Goal: Find contact information: Find contact information

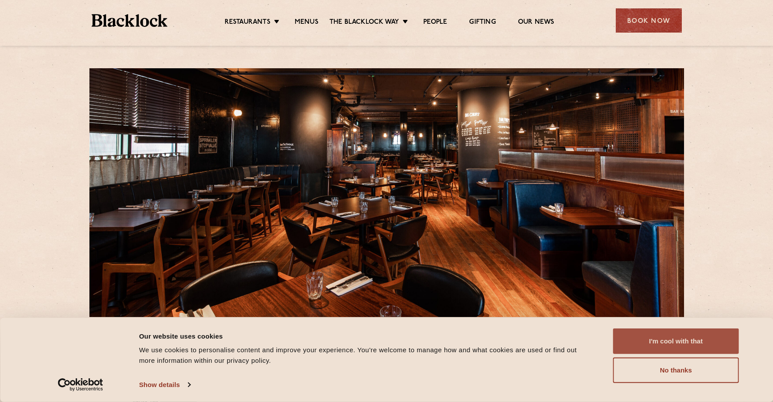
click at [668, 345] on button "I'm cool with that" at bounding box center [676, 342] width 126 height 26
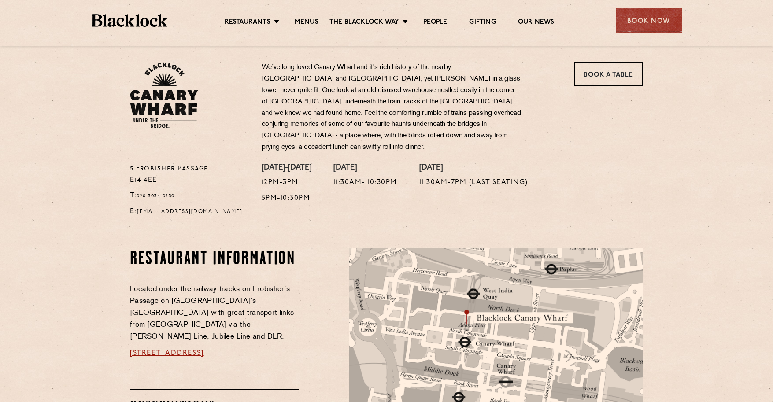
scroll to position [605, 0]
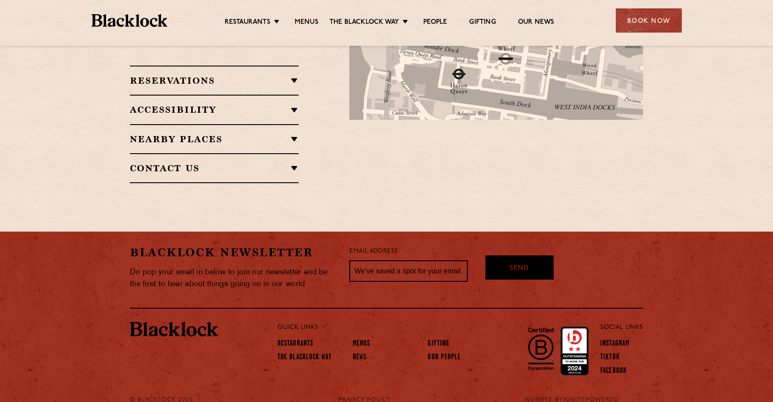
click at [170, 163] on h2 "Contact Us" at bounding box center [214, 168] width 169 height 11
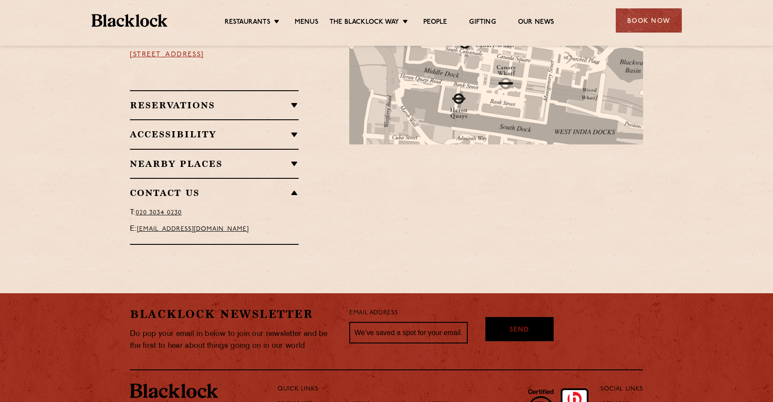
scroll to position [578, 0]
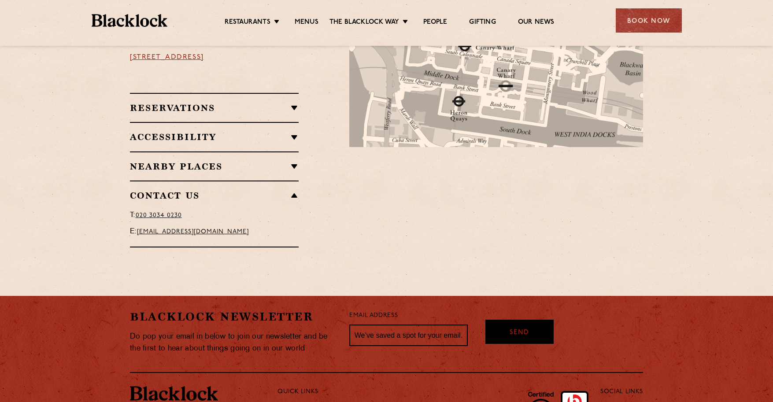
click at [177, 103] on h2 "Reservations" at bounding box center [214, 108] width 169 height 11
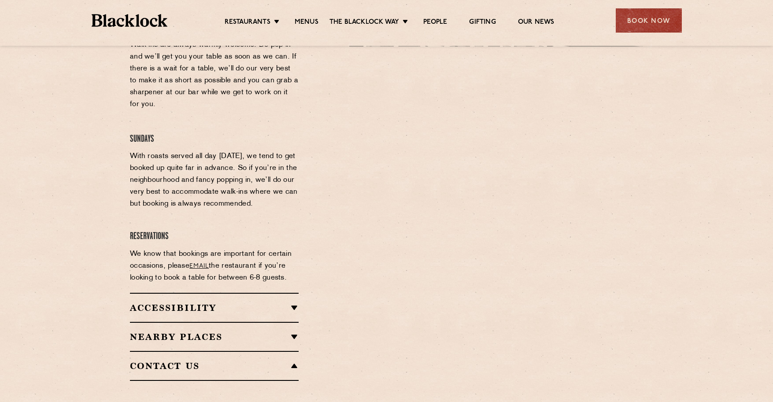
scroll to position [679, 0]
click at [279, 293] on div "Accessibility Both Canary Wharf and Shoreditch are ground level and accessible.…" at bounding box center [214, 307] width 169 height 29
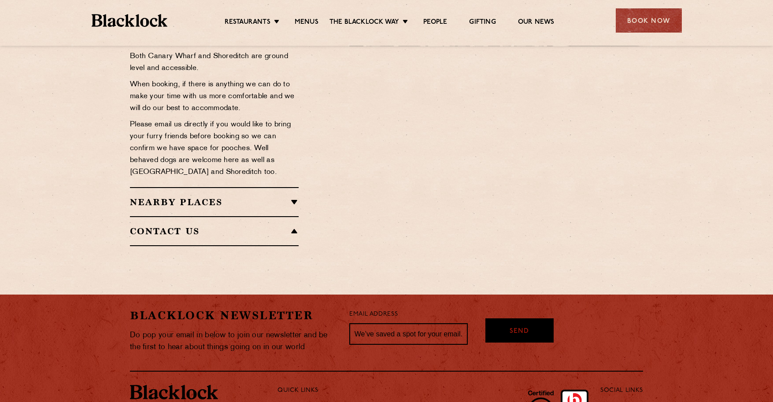
click at [237, 226] on h2 "Contact Us" at bounding box center [214, 231] width 169 height 11
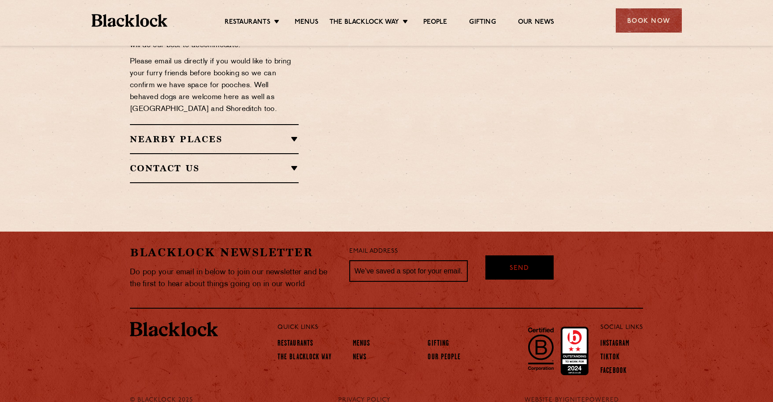
scroll to position [0, 0]
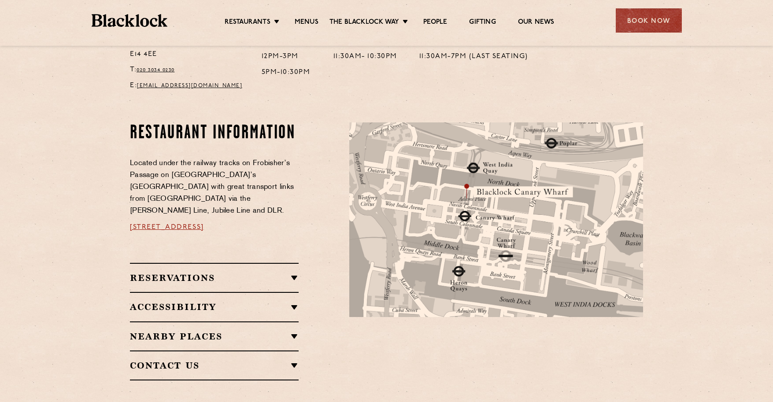
scroll to position [494, 0]
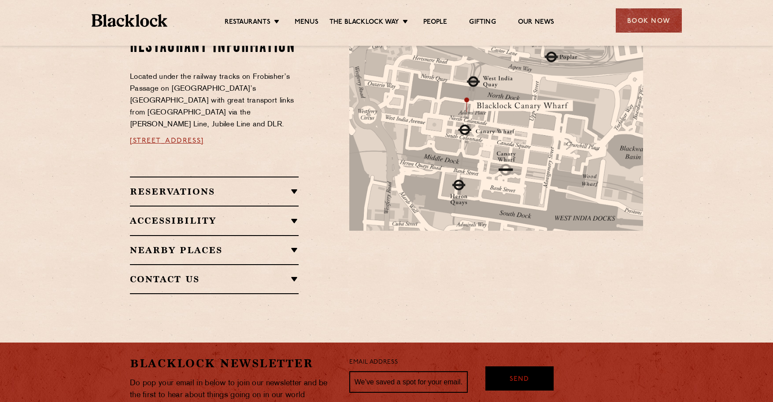
click at [192, 186] on h2 "Reservations" at bounding box center [214, 191] width 169 height 11
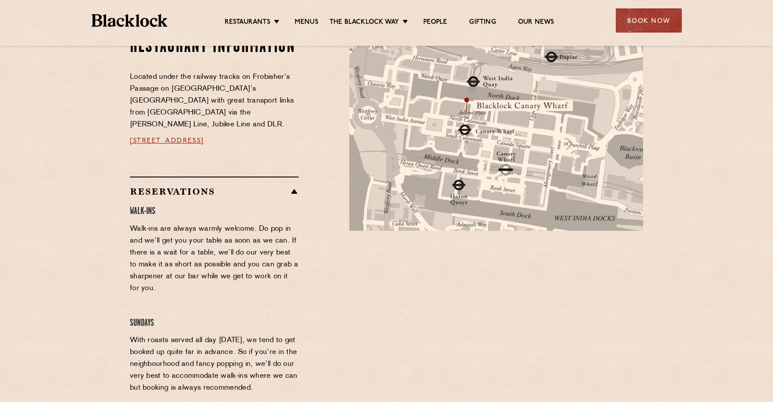
scroll to position [656, 0]
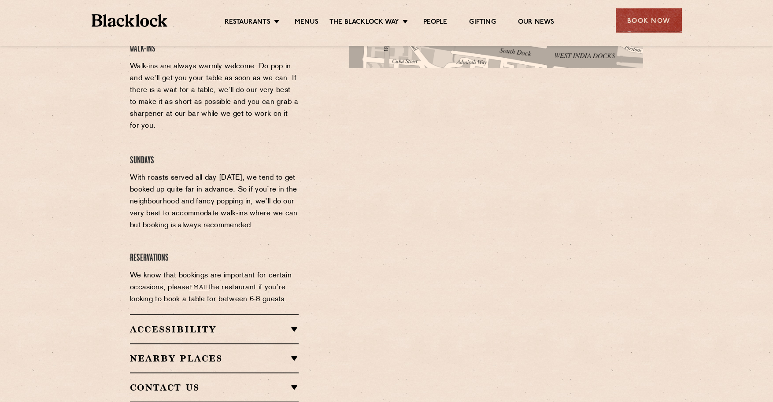
click at [196, 285] on link "email" at bounding box center [198, 288] width 19 height 7
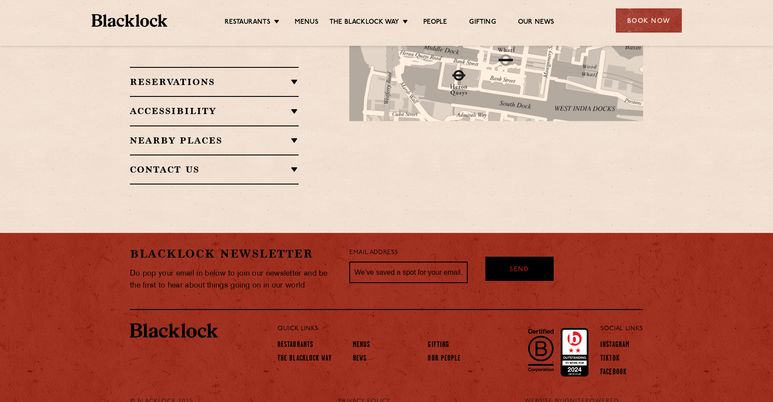
scroll to position [603, 0]
